Goal: Navigation & Orientation: Find specific page/section

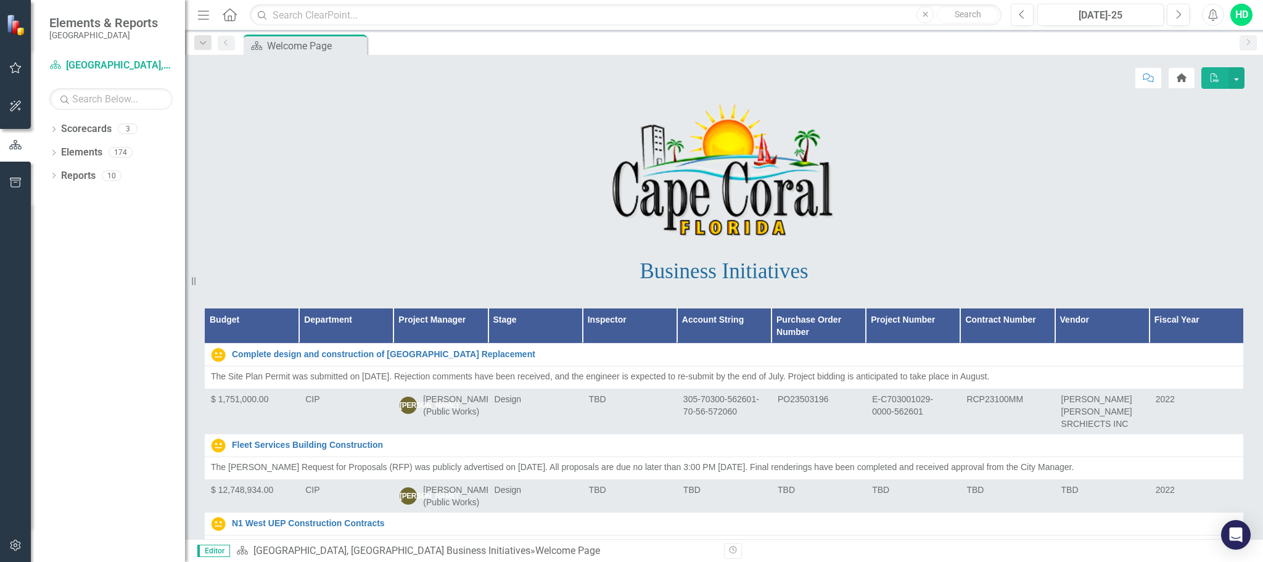
click at [11, 70] on icon "button" at bounding box center [15, 68] width 13 height 10
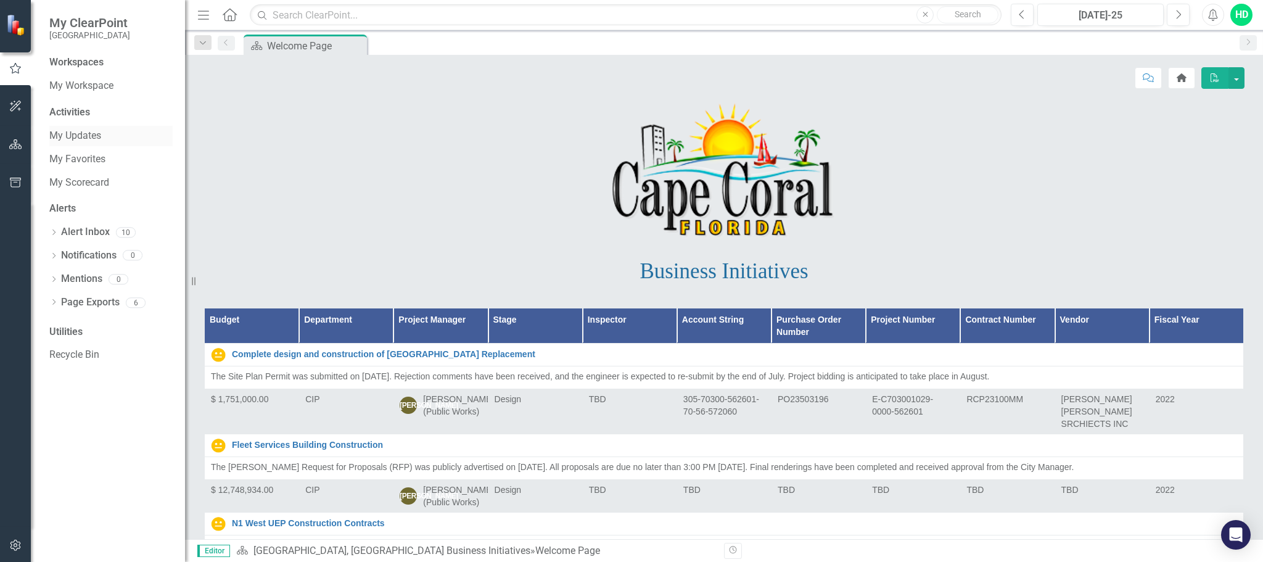
click at [72, 141] on link "My Updates" at bounding box center [110, 136] width 123 height 14
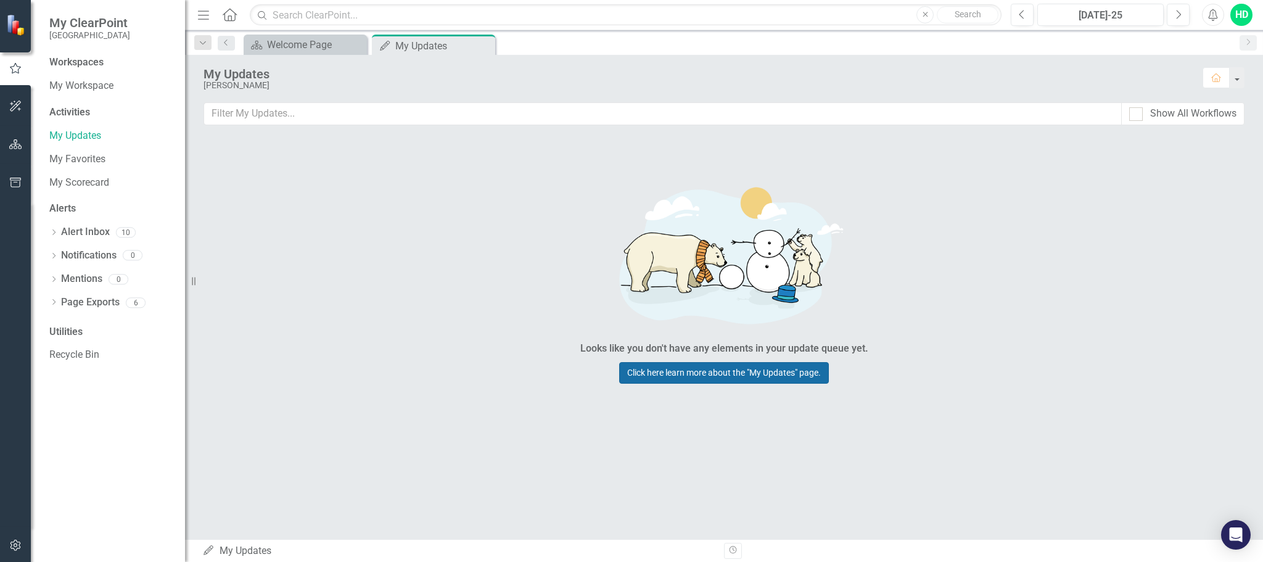
click at [767, 377] on link "Click here learn more about the "My Updates" page." at bounding box center [724, 373] width 210 height 22
click at [75, 165] on link "My Favorites" at bounding box center [110, 159] width 123 height 14
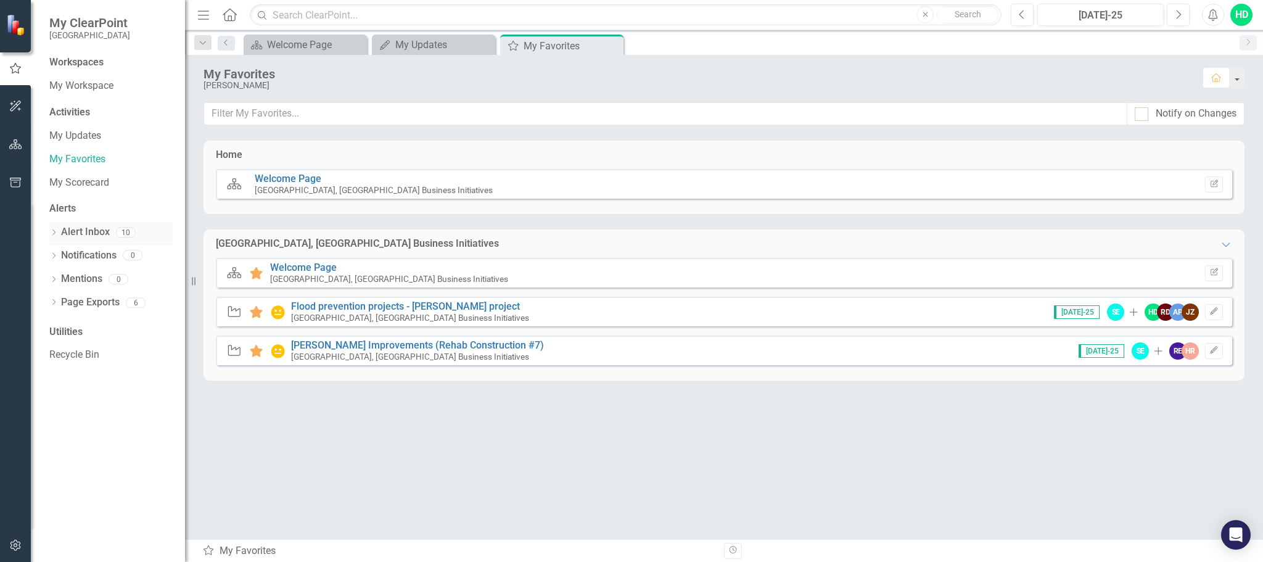
click at [84, 234] on link "Alert Inbox" at bounding box center [85, 232] width 49 height 14
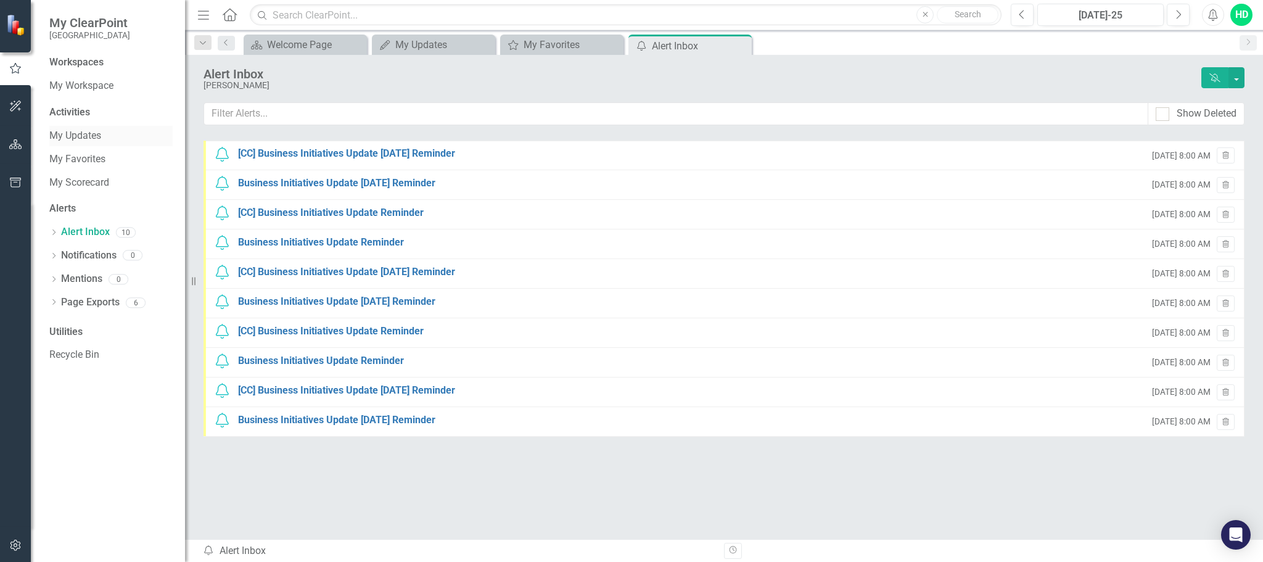
click at [88, 134] on link "My Updates" at bounding box center [110, 136] width 123 height 14
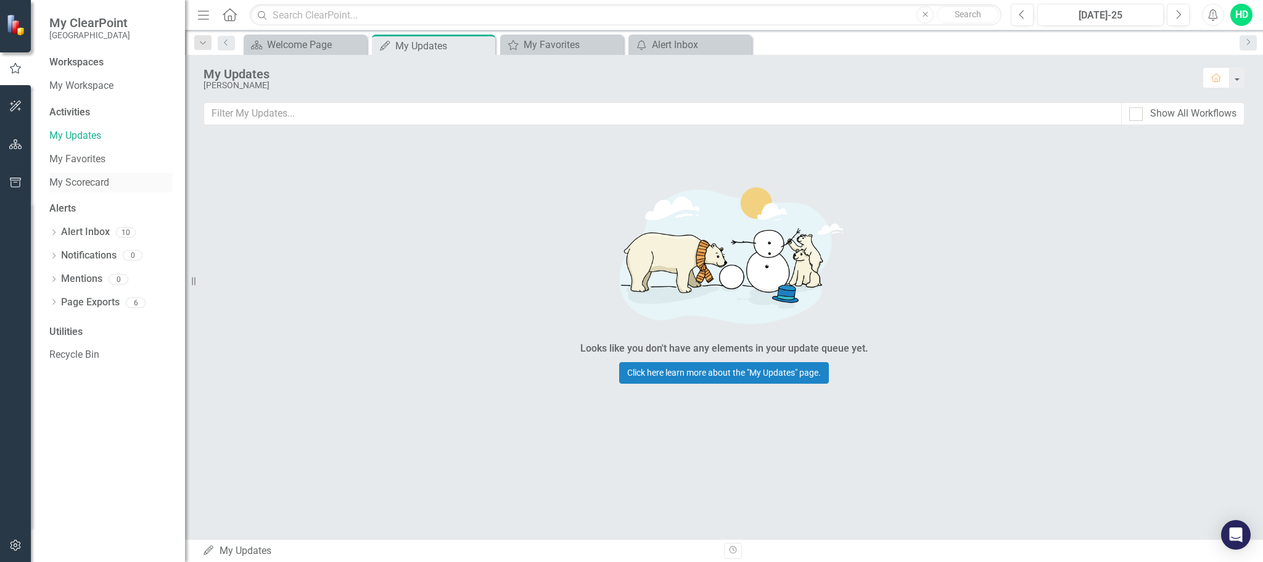
click at [81, 184] on link "My Scorecard" at bounding box center [110, 183] width 123 height 14
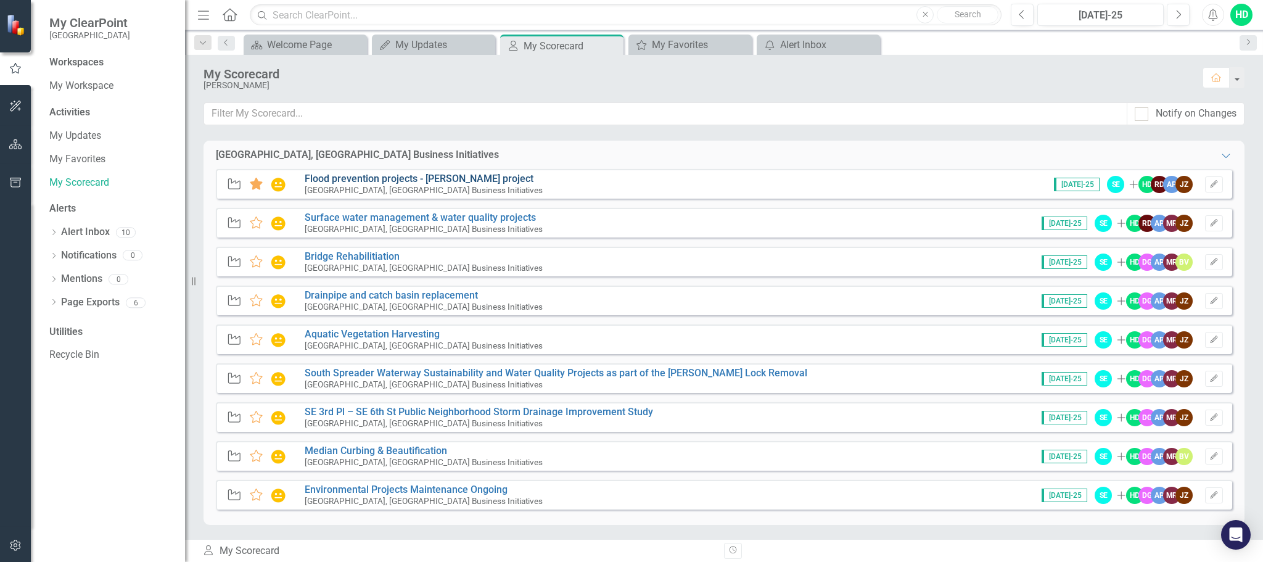
click at [383, 177] on link "Flood prevention projects - [PERSON_NAME] project" at bounding box center [419, 179] width 229 height 12
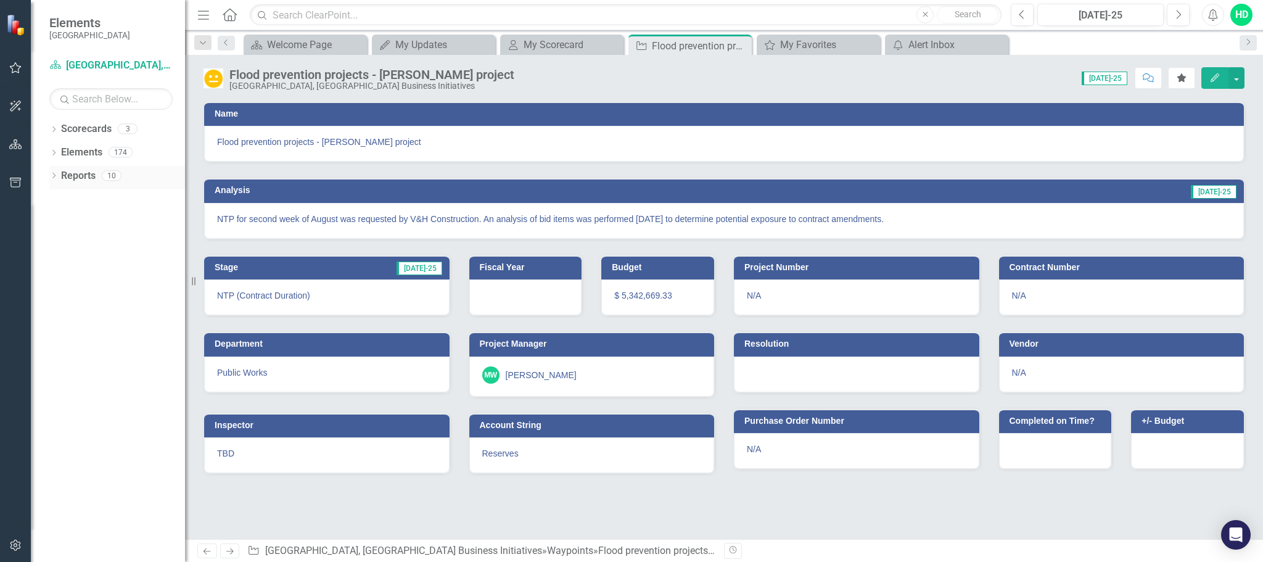
click at [87, 174] on link "Reports" at bounding box center [78, 176] width 35 height 14
click at [88, 128] on link "Scorecards" at bounding box center [86, 129] width 51 height 14
